Goal: Transaction & Acquisition: Subscribe to service/newsletter

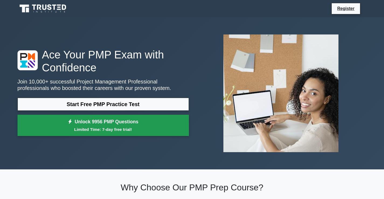
click at [129, 121] on link "Unlock 9956 PMP Questions Limited Time: 7-day free trial!" at bounding box center [103, 126] width 171 height 22
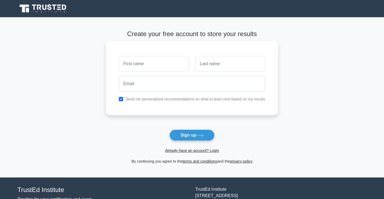
click at [126, 64] on input "text" at bounding box center [154, 64] width 70 height 16
type input "[PERSON_NAME]"
click at [205, 65] on input "text" at bounding box center [230, 64] width 70 height 16
type input "Ndumba"
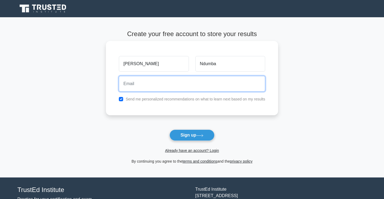
click at [130, 85] on input "email" at bounding box center [192, 84] width 146 height 16
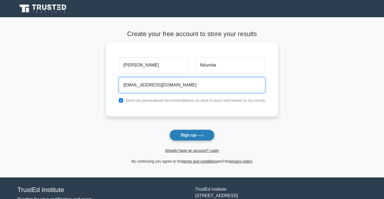
type input "[EMAIL_ADDRESS][DOMAIN_NAME]"
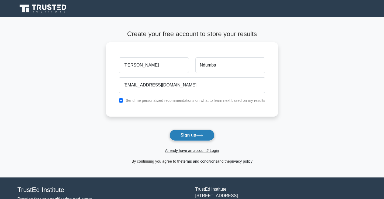
click at [200, 134] on icon at bounding box center [199, 135] width 7 height 3
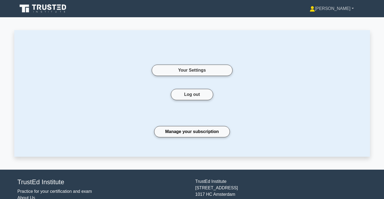
click at [354, 8] on link "[PERSON_NAME]" at bounding box center [332, 8] width 70 height 11
click at [236, 93] on div "Log out" at bounding box center [191, 101] width 323 height 24
click at [187, 132] on link "Manage your subscription" at bounding box center [192, 131] width 76 height 11
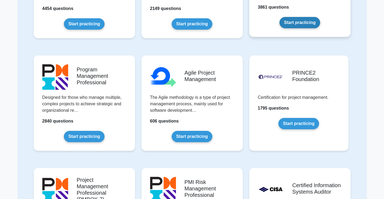
scroll to position [216, 0]
